Goal: Task Accomplishment & Management: Manage account settings

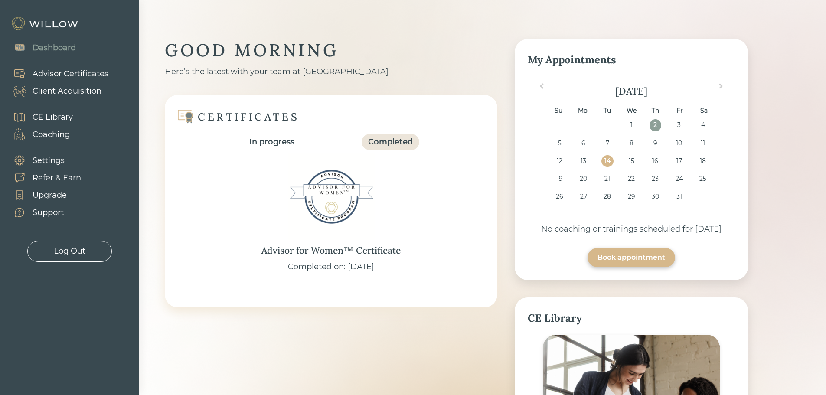
click at [52, 75] on div "Advisor Certificates" at bounding box center [71, 74] width 76 height 12
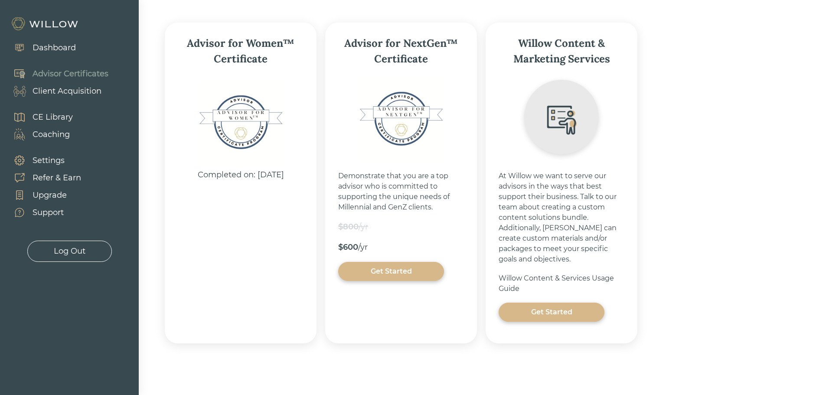
scroll to position [138, 0]
click at [243, 63] on div "Advisor for Women™ Certificate" at bounding box center [241, 50] width 126 height 31
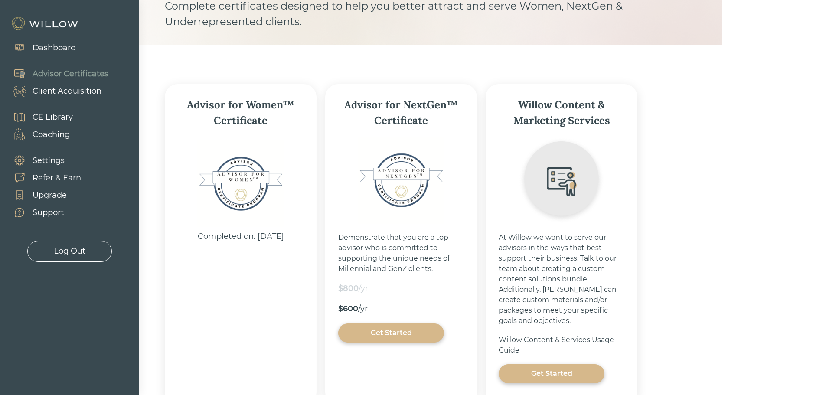
scroll to position [0, 0]
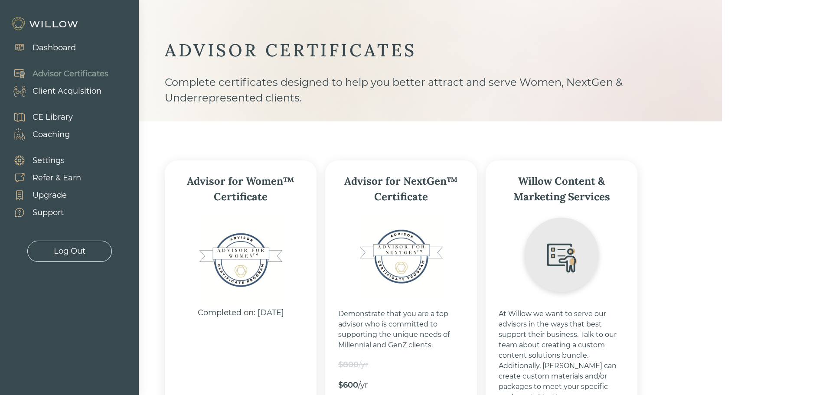
click at [60, 70] on div "Advisor Certificates" at bounding box center [71, 74] width 76 height 12
click at [49, 48] on div "Dashboard" at bounding box center [54, 48] width 43 height 12
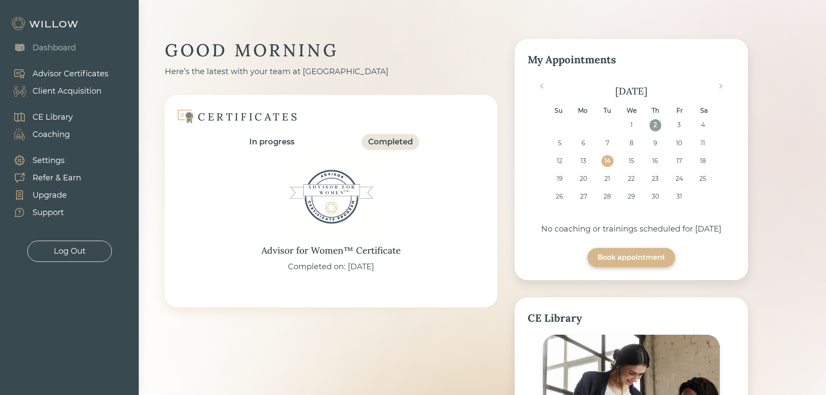
click at [352, 194] on img at bounding box center [331, 197] width 87 height 87
click at [55, 70] on div "Advisor Certificates" at bounding box center [71, 74] width 76 height 12
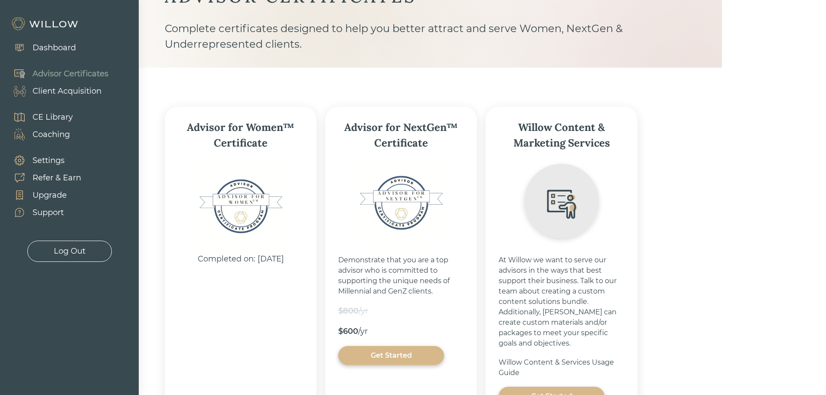
scroll to position [138, 0]
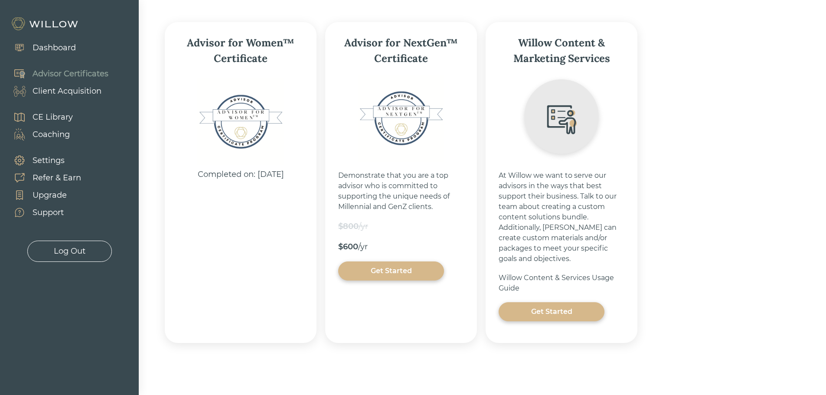
click at [53, 91] on div "Client Acquisition" at bounding box center [67, 91] width 69 height 12
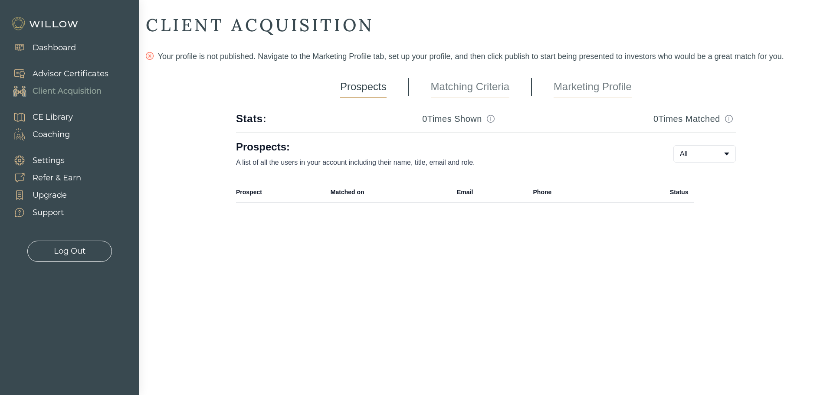
click at [579, 89] on link "Marketing Profile" at bounding box center [592, 87] width 78 height 22
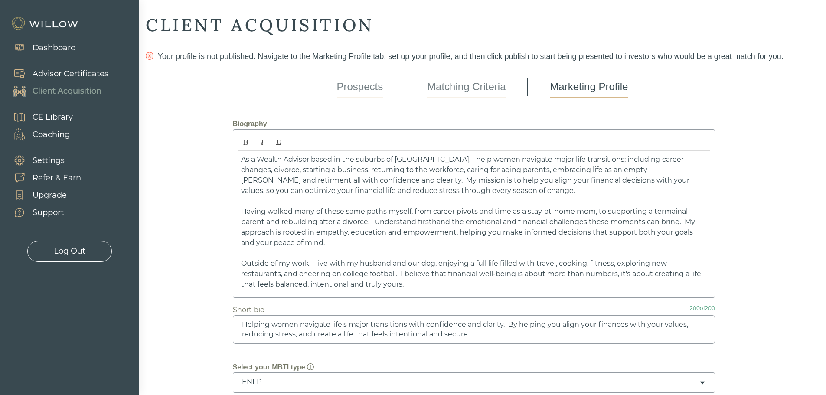
drag, startPoint x: 240, startPoint y: 326, endPoint x: 505, endPoint y: 339, distance: 264.9
click at [505, 339] on textarea "Helping women navigate life's major transitions with confidence and clarity. By…" at bounding box center [474, 329] width 482 height 29
click at [50, 47] on div "Dashboard" at bounding box center [54, 48] width 43 height 12
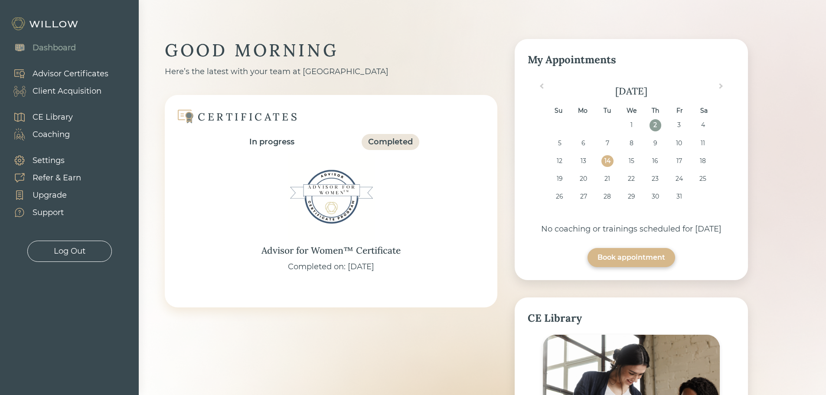
click at [88, 88] on div "Client Acquisition" at bounding box center [67, 91] width 69 height 12
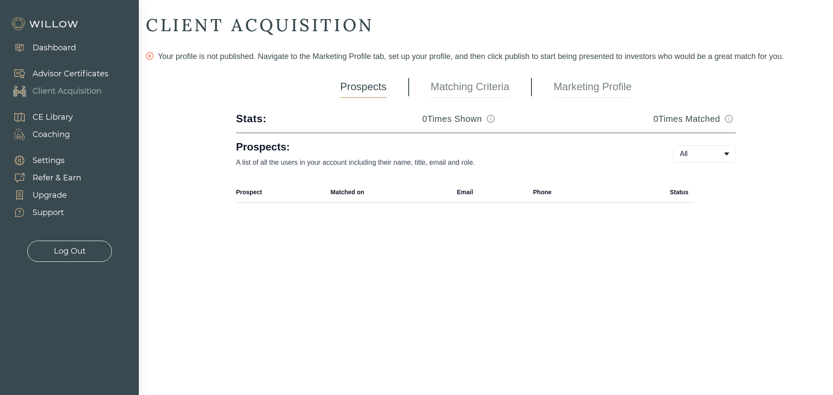
click at [593, 90] on link "Marketing Profile" at bounding box center [592, 87] width 78 height 22
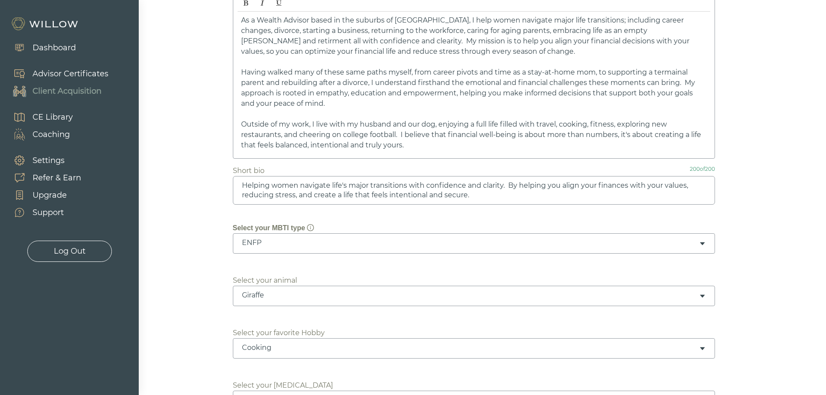
scroll to position [173, 0]
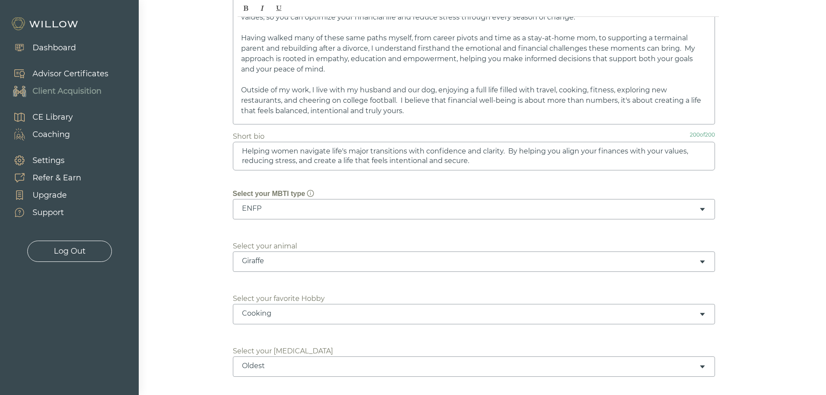
click at [313, 160] on textarea "Helping women navigate life's major transitions with confidence and clarity. By…" at bounding box center [474, 156] width 482 height 29
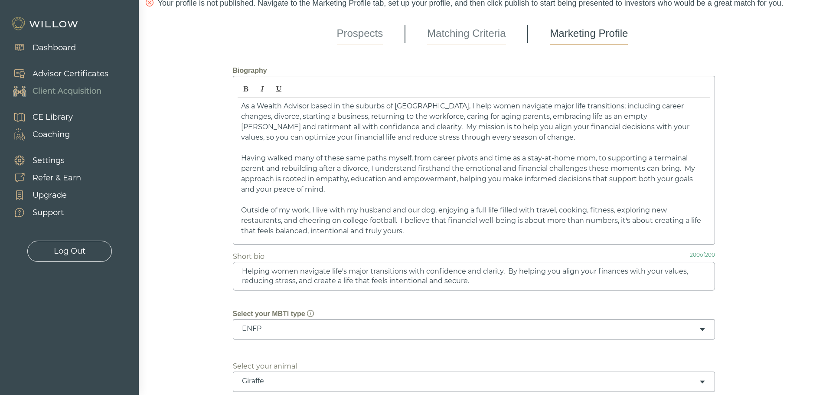
scroll to position [50, 0]
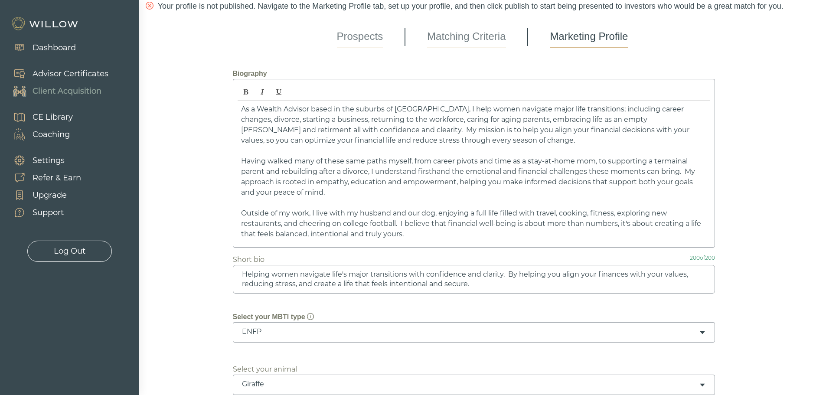
click at [283, 223] on p "Outside of my work, I live with my husband and our dog, enjoying a full life fi…" at bounding box center [474, 223] width 466 height 31
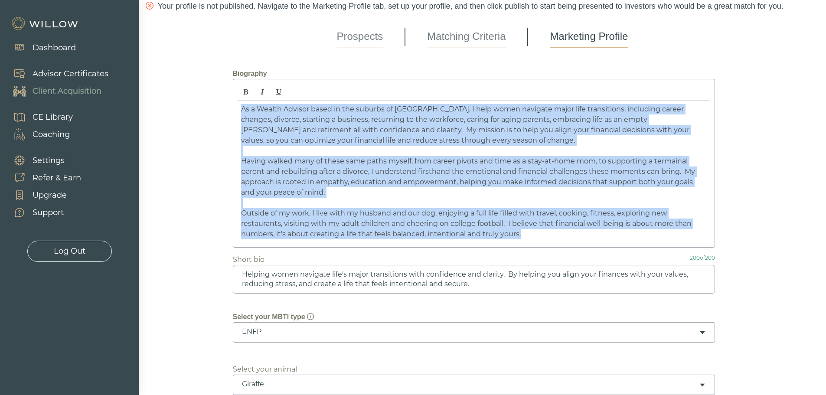
drag, startPoint x: 239, startPoint y: 108, endPoint x: 536, endPoint y: 236, distance: 323.2
click at [536, 236] on div "As a Wealth Advisor based in the suburbs of [GEOGRAPHIC_DATA], I help women nav…" at bounding box center [474, 172] width 473 height 142
copy div "Lo i Dolors Ametcon adipi el sed doeiusm te Incidid, U labo etdol magnaali enim…"
drag, startPoint x: 239, startPoint y: 108, endPoint x: 542, endPoint y: 237, distance: 329.4
click at [542, 237] on div "As a Wealth Advisor based in the suburbs of [GEOGRAPHIC_DATA], I help women nav…" at bounding box center [474, 172] width 473 height 142
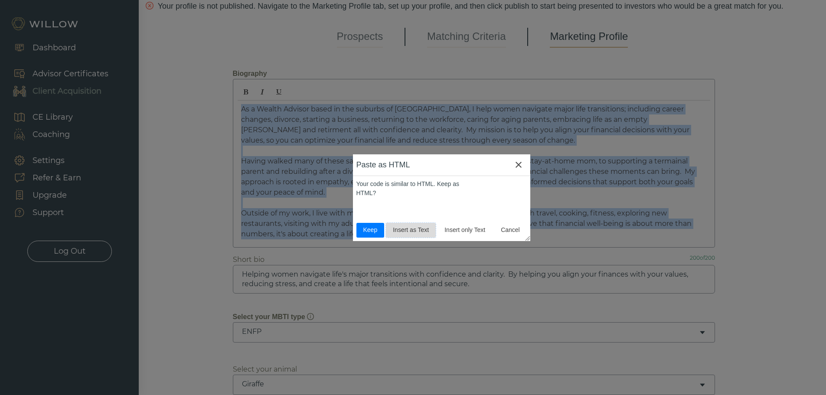
click at [412, 232] on span "Insert as Text" at bounding box center [410, 230] width 43 height 9
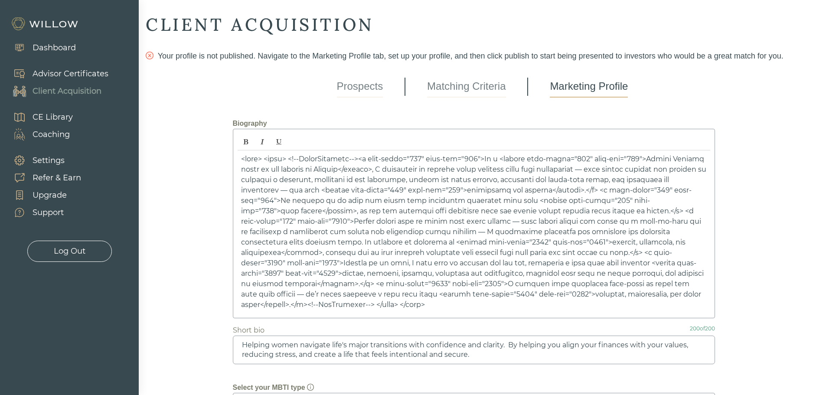
scroll to position [0, 0]
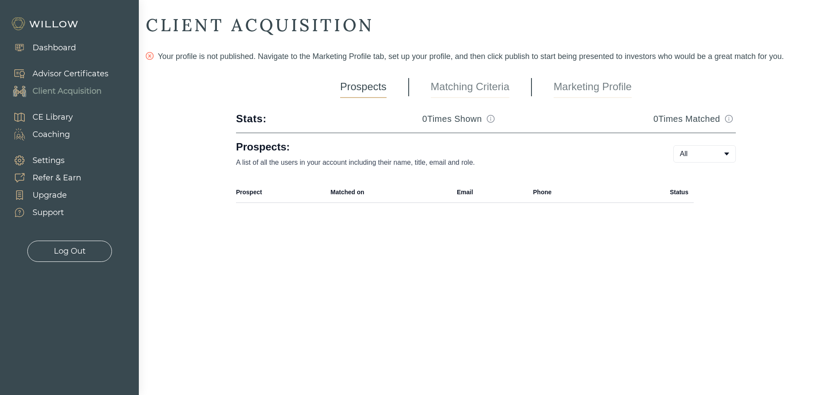
click at [587, 87] on link "Marketing Profile" at bounding box center [592, 87] width 78 height 22
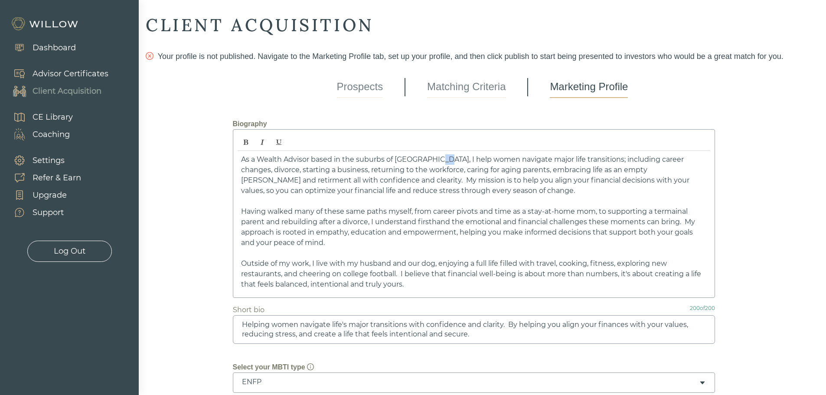
drag, startPoint x: 427, startPoint y: 158, endPoint x: 434, endPoint y: 158, distance: 6.9
click at [434, 158] on p "As a Wealth Advisor based in the suburbs of [GEOGRAPHIC_DATA], I help women nav…" at bounding box center [474, 175] width 466 height 42
click at [425, 159] on p "As a Wealth Advisor based in the suburbs of [GEOGRAPHIC_DATA], I help women nav…" at bounding box center [474, 175] width 466 height 42
drag, startPoint x: 428, startPoint y: 158, endPoint x: 440, endPoint y: 160, distance: 12.2
click at [440, 160] on p "As a Wealth Advisor based in the suburbs of [GEOGRAPHIC_DATA], I help women nav…" at bounding box center [474, 175] width 466 height 42
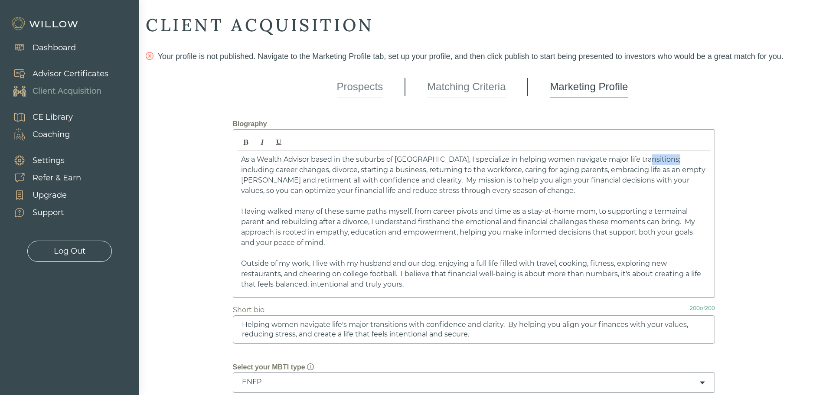
drag, startPoint x: 633, startPoint y: 160, endPoint x: 667, endPoint y: 160, distance: 33.8
click at [667, 160] on p "As a Wealth Advisor based in the suburbs of [GEOGRAPHIC_DATA], I specialize in …" at bounding box center [474, 175] width 466 height 42
click at [271, 171] on p "As a Wealth Advisor based in the suburbs of [GEOGRAPHIC_DATA], I specialize in …" at bounding box center [474, 175] width 466 height 42
click at [273, 170] on p "As a Wealth Advisor based in the suburbs of [GEOGRAPHIC_DATA], I specialize in …" at bounding box center [474, 175] width 466 height 42
click at [283, 171] on p "As a Wealth Advisor based in the suburbs of [GEOGRAPHIC_DATA], I specialize in …" at bounding box center [474, 175] width 466 height 42
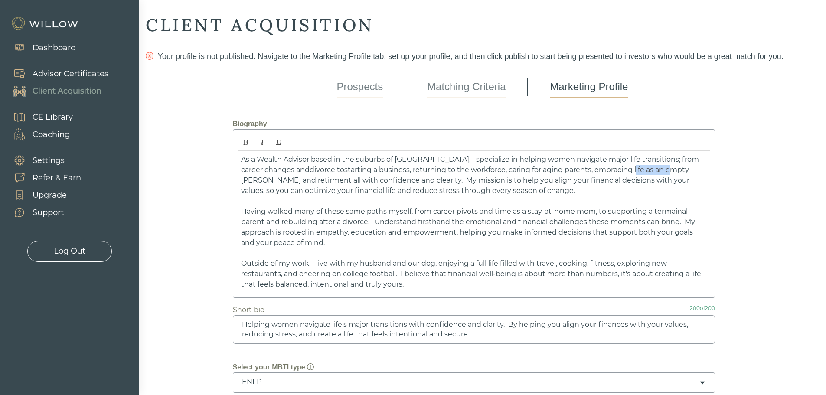
drag, startPoint x: 585, startPoint y: 170, endPoint x: 617, endPoint y: 171, distance: 32.1
click at [617, 171] on p "As a Wealth Advisor based in the suburbs of [GEOGRAPHIC_DATA], I specialize in …" at bounding box center [474, 175] width 466 height 42
click at [622, 170] on p "As a Wealth Advisor based in the suburbs of [GEOGRAPHIC_DATA], I specialize in …" at bounding box center [474, 175] width 466 height 42
click at [625, 171] on p "As a Wealth Advisor based in the suburbs of [GEOGRAPHIC_DATA], I specialize in …" at bounding box center [474, 175] width 466 height 42
drag, startPoint x: 645, startPoint y: 169, endPoint x: 641, endPoint y: 171, distance: 4.7
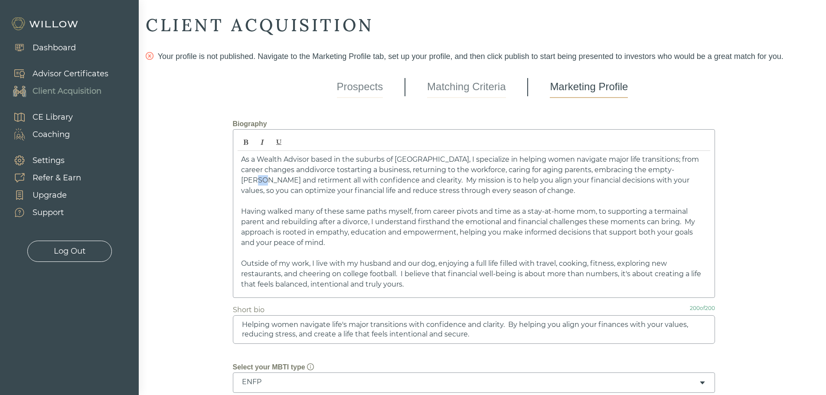
click at [641, 171] on p "As a Wealth Advisor based in the suburbs of [GEOGRAPHIC_DATA], I specialize in …" at bounding box center [474, 175] width 466 height 42
click at [240, 180] on div "As a Wealth Advisor based in the suburbs of [GEOGRAPHIC_DATA], I specialize in …" at bounding box center [474, 222] width 473 height 142
click at [322, 180] on p "As a Wealth Advisor based in the suburbs of [GEOGRAPHIC_DATA], I specialize in …" at bounding box center [474, 175] width 466 height 42
click at [554, 193] on p "As a Wealth Advisor based in the suburbs of [GEOGRAPHIC_DATA], I specialize in …" at bounding box center [474, 175] width 466 height 42
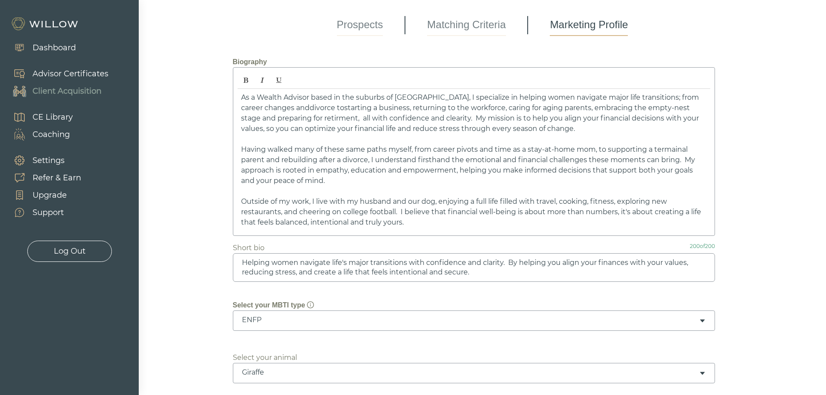
scroll to position [87, 0]
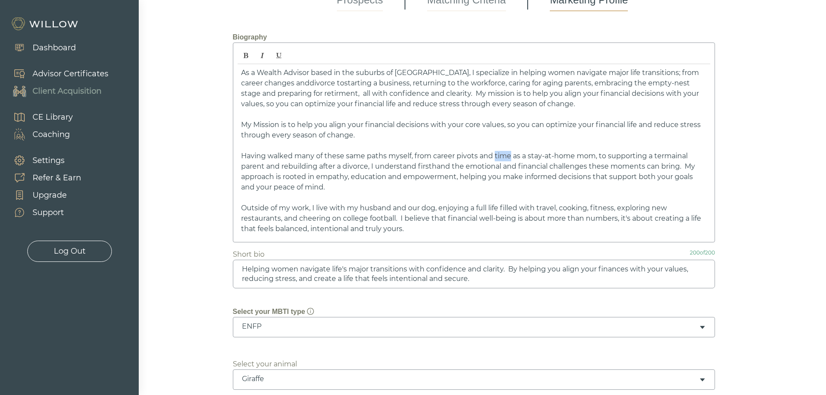
drag, startPoint x: 495, startPoint y: 156, endPoint x: 511, endPoint y: 155, distance: 16.5
click at [511, 155] on p "Having walked many of these same paths myself, from career pivots and time as a…" at bounding box center [474, 172] width 466 height 42
click at [690, 155] on p "Having walked many of these same paths myself, from career pivots and years as …" at bounding box center [474, 172] width 466 height 42
drag, startPoint x: 549, startPoint y: 166, endPoint x: 587, endPoint y: 167, distance: 37.8
click at [587, 167] on p "Having walked many of these same paths myself, from career pivots and years as …" at bounding box center [474, 172] width 466 height 42
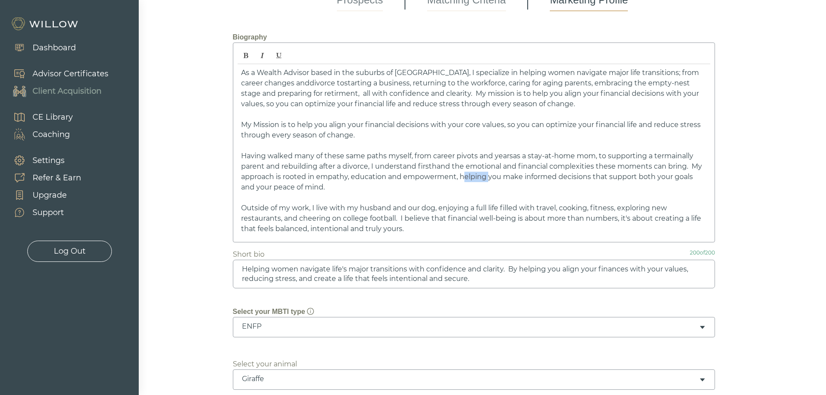
drag, startPoint x: 459, startPoint y: 177, endPoint x: 486, endPoint y: 179, distance: 26.9
click at [486, 179] on p "Having walked many of these same paths myself, from career pivots and years as …" at bounding box center [474, 172] width 466 height 42
drag, startPoint x: 282, startPoint y: 178, endPoint x: 307, endPoint y: 177, distance: 24.7
click at [306, 177] on p "Having walked many of these same paths myself, from career pivots and years as …" at bounding box center [474, 172] width 466 height 42
drag, startPoint x: 500, startPoint y: 208, endPoint x: 534, endPoint y: 208, distance: 33.8
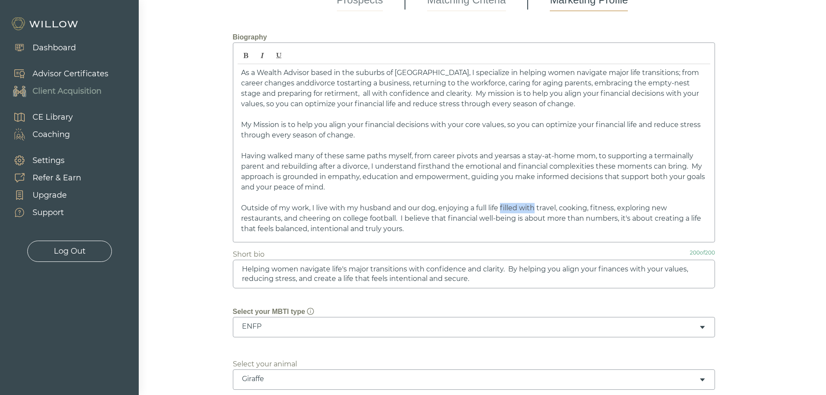
click at [534, 208] on p "Outside of my work, I live with my husband and our dog, enjoying a full life fi…" at bounding box center [474, 218] width 466 height 31
click at [283, 217] on p "Outside of my work, I live with my husband and our dog, enjoying a full life th…" at bounding box center [474, 218] width 466 height 31
click at [533, 217] on p "Outside of my work, I live with my husband and our dog, enjoying a full life th…" at bounding box center [474, 218] width 466 height 31
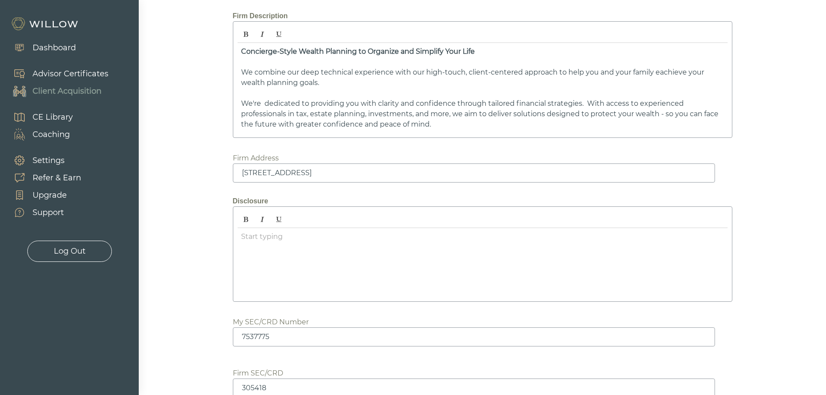
scroll to position [1133, 0]
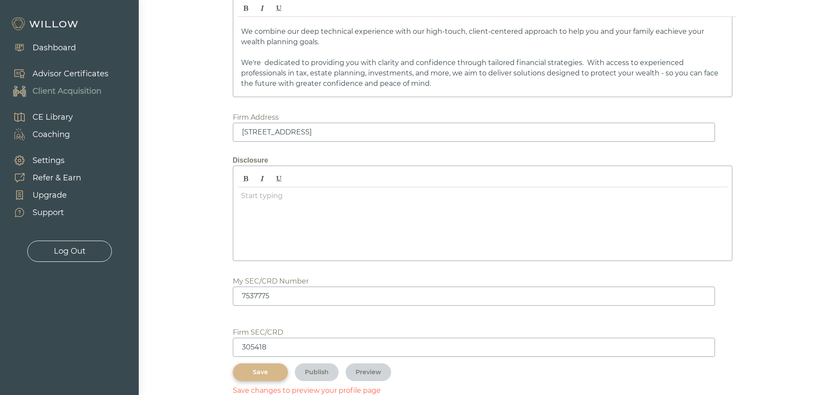
click at [268, 374] on div "Save" at bounding box center [260, 372] width 35 height 9
click at [269, 374] on div "Save" at bounding box center [260, 372] width 35 height 9
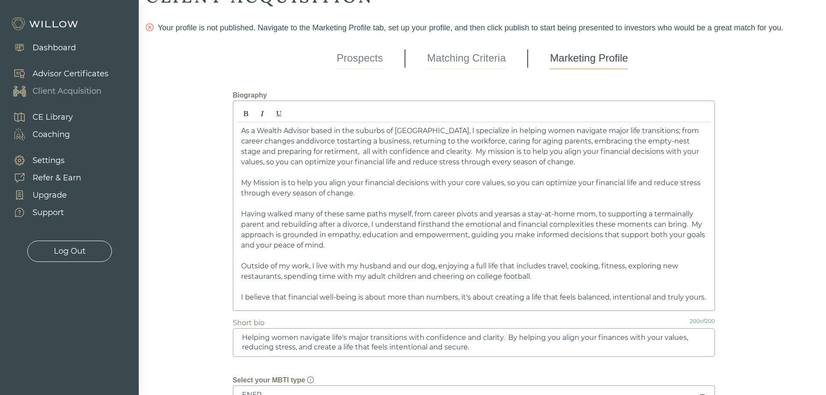
scroll to position [43, 0]
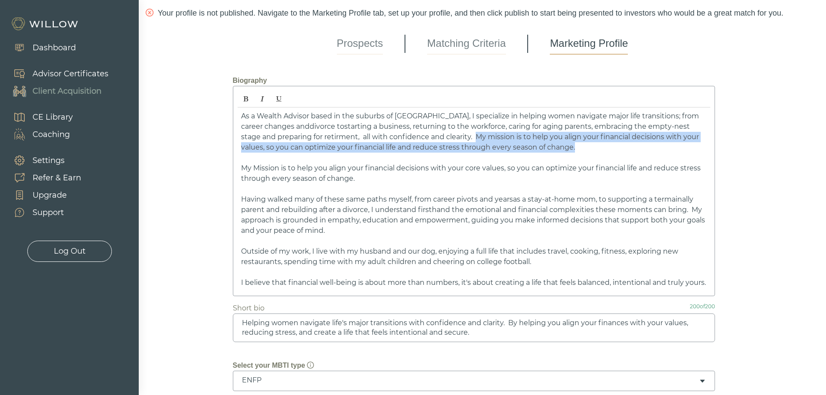
drag, startPoint x: 441, startPoint y: 137, endPoint x: 543, endPoint y: 145, distance: 101.8
click at [543, 145] on p "As a Wealth Advisor based in the suburbs of [GEOGRAPHIC_DATA], I specialize in …" at bounding box center [474, 132] width 466 height 42
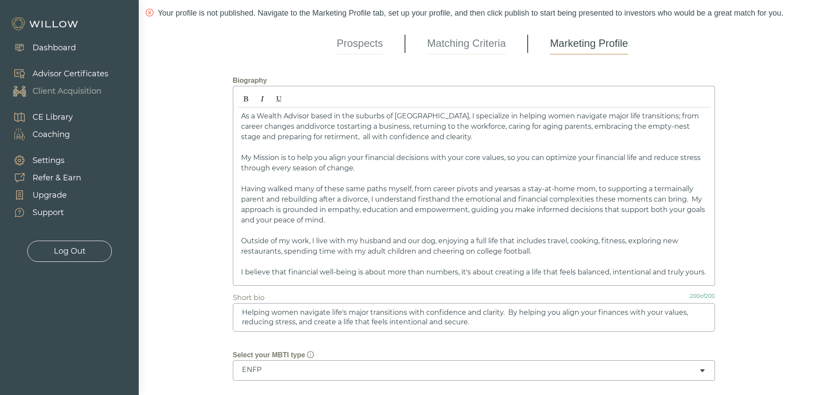
scroll to position [87, 0]
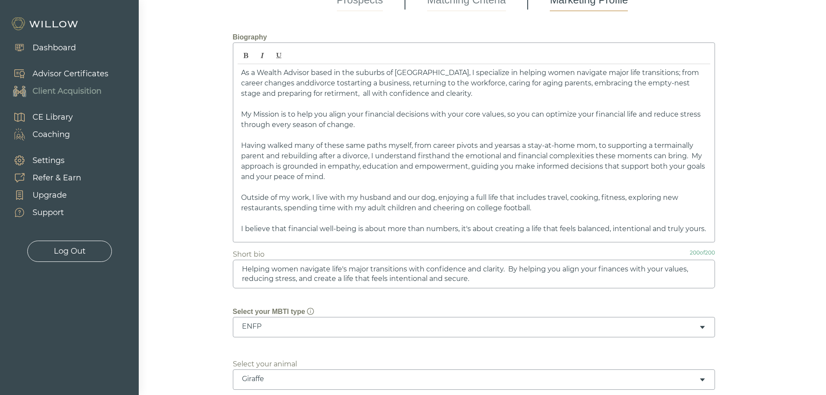
click at [696, 145] on p "Having walked many of these same paths myself, from career pivots and years as …" at bounding box center [474, 162] width 466 height 42
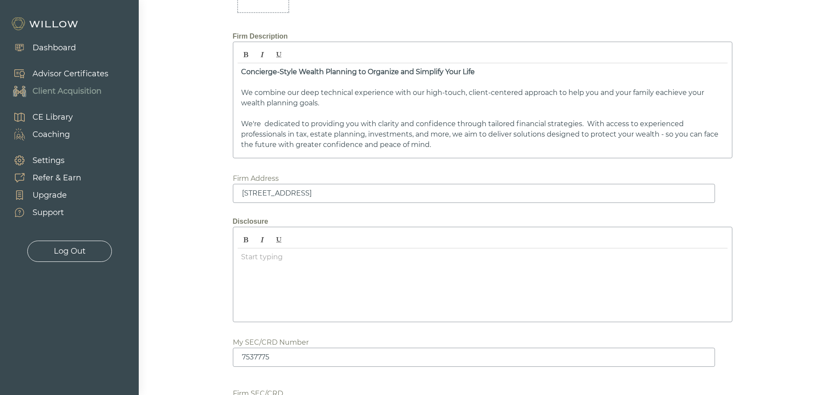
scroll to position [1122, 0]
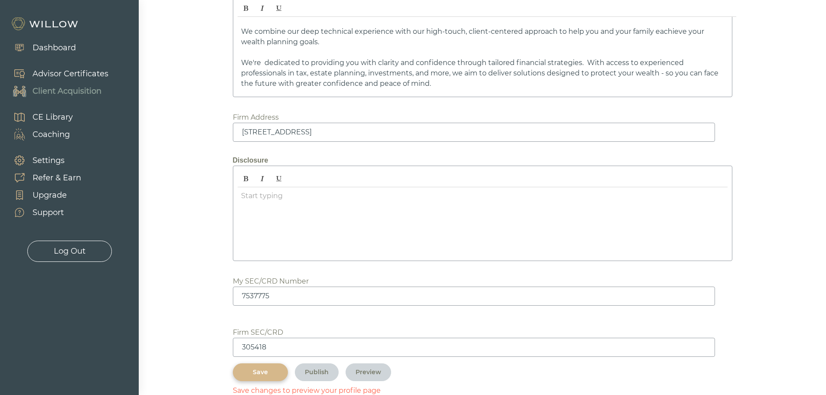
click at [277, 378] on button "Save" at bounding box center [260, 372] width 55 height 18
click at [271, 376] on div "Save" at bounding box center [260, 372] width 35 height 9
click at [252, 198] on div at bounding box center [483, 221] width 490 height 69
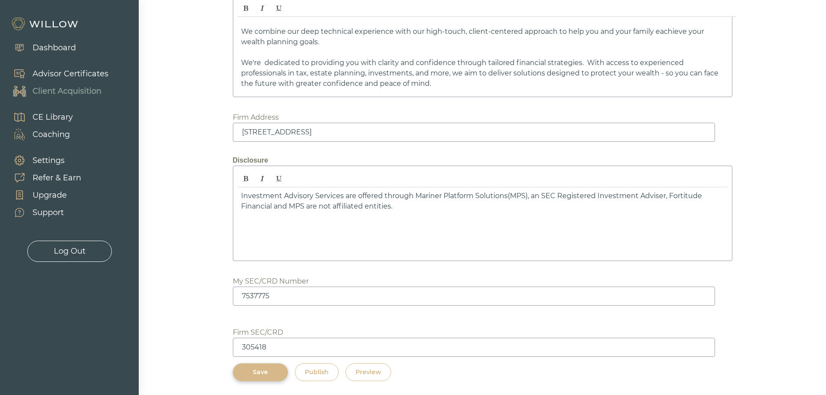
click at [274, 206] on p "Investment Advisory Services are offered through Mariner Platform Solutions(MPS…" at bounding box center [482, 201] width 483 height 21
click at [302, 208] on p "Investment Advisory Services are offered through Mariner Platform Solutions(MPS…" at bounding box center [482, 201] width 483 height 21
drag, startPoint x: 304, startPoint y: 207, endPoint x: 272, endPoint y: 207, distance: 32.1
click at [272, 207] on p "Investment Advisory Services are offered through Mariner Platform Solutions(MPS…" at bounding box center [482, 201] width 483 height 21
click at [270, 366] on button "Save" at bounding box center [260, 372] width 55 height 18
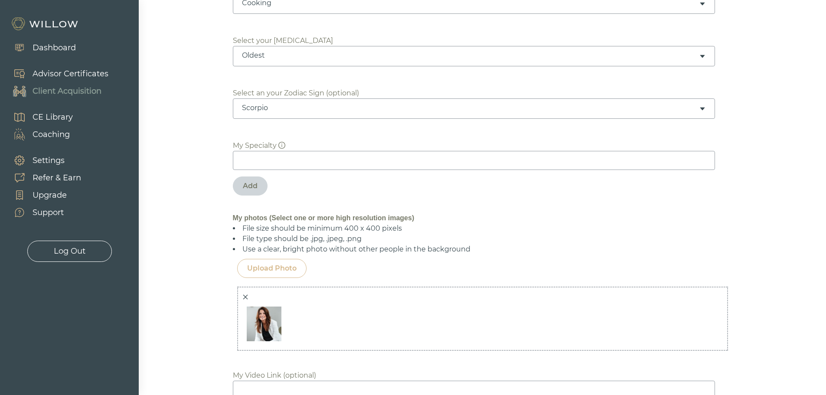
scroll to position [559, 0]
